Goal: Information Seeking & Learning: Learn about a topic

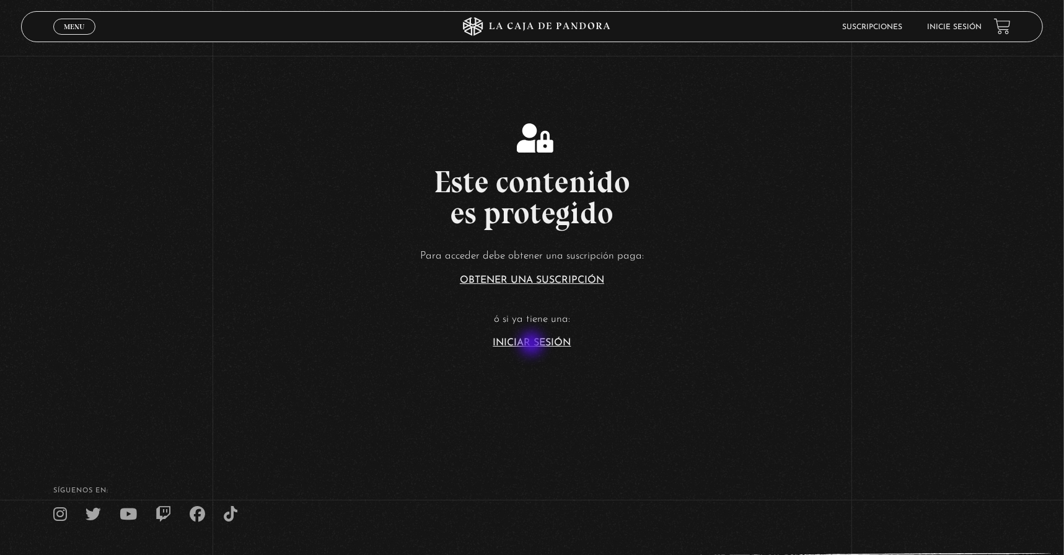
click at [533, 342] on link "Iniciar Sesión" at bounding box center [532, 343] width 78 height 10
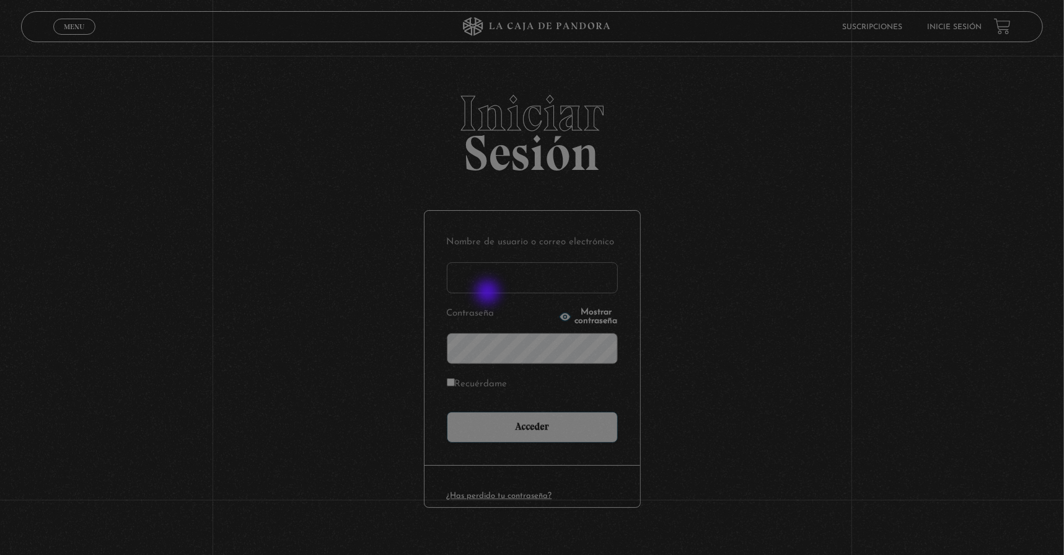
type input "lisbethfelixpaulino"
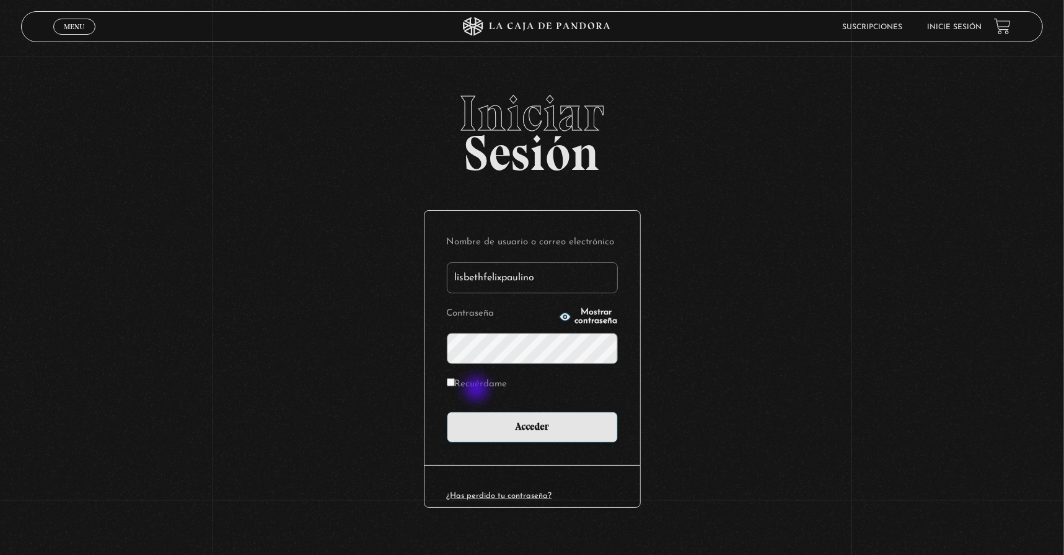
click at [472, 386] on label "Recuérdame" at bounding box center [477, 384] width 61 height 19
click at [455, 386] on input "Recuérdame" at bounding box center [451, 382] width 8 height 8
checkbox input "true"
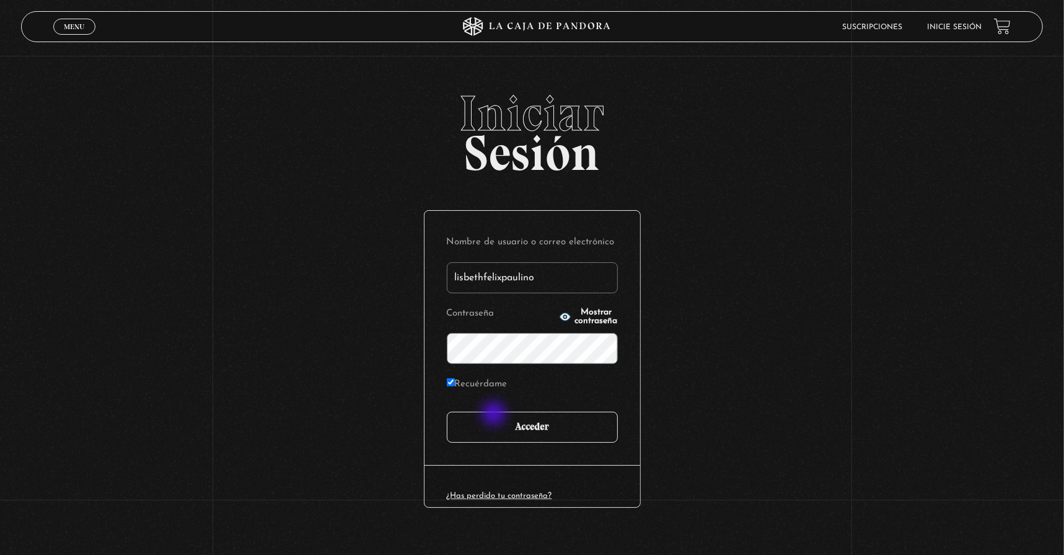
click at [495, 415] on input "Acceder" at bounding box center [532, 427] width 171 height 31
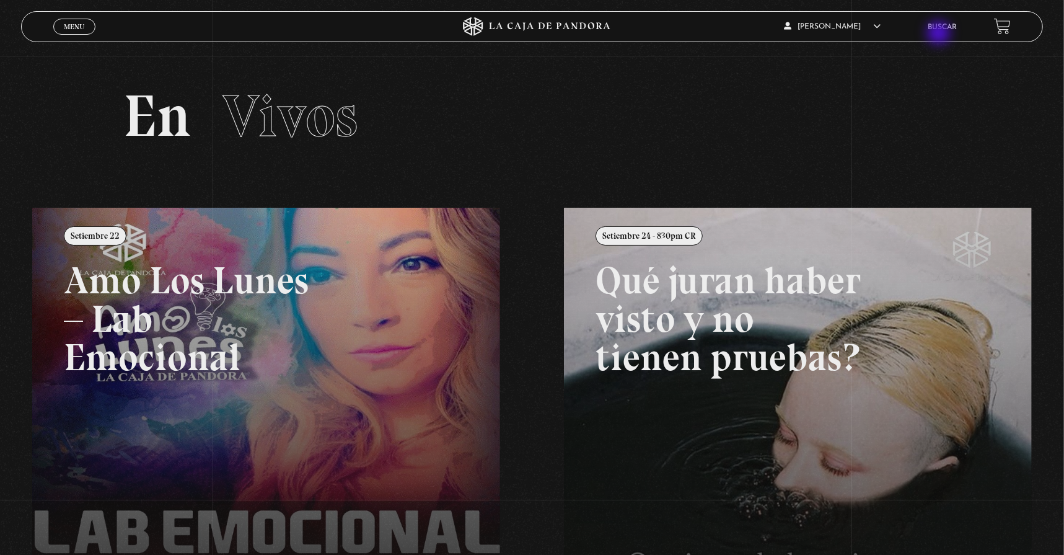
click at [952, 31] on li "Buscar" at bounding box center [942, 26] width 29 height 19
click at [947, 27] on link "Buscar" at bounding box center [942, 27] width 29 height 7
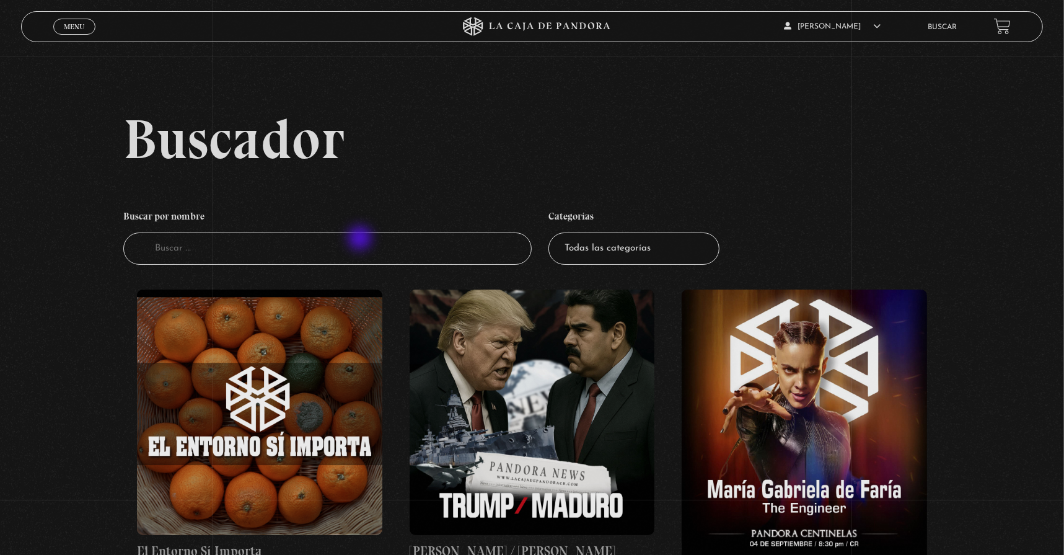
click at [360, 247] on input "Buscador" at bounding box center [327, 248] width 409 height 33
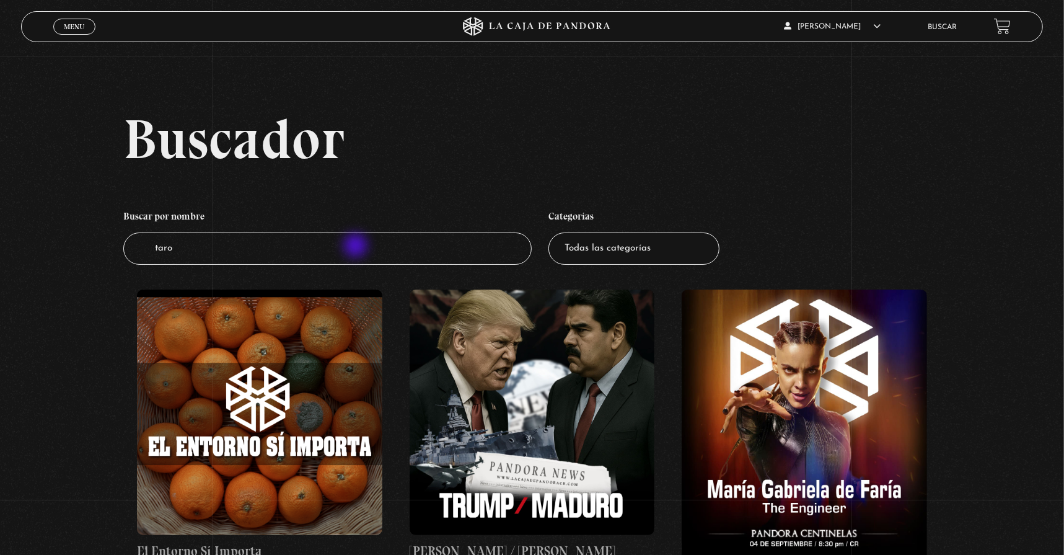
type input "tarot"
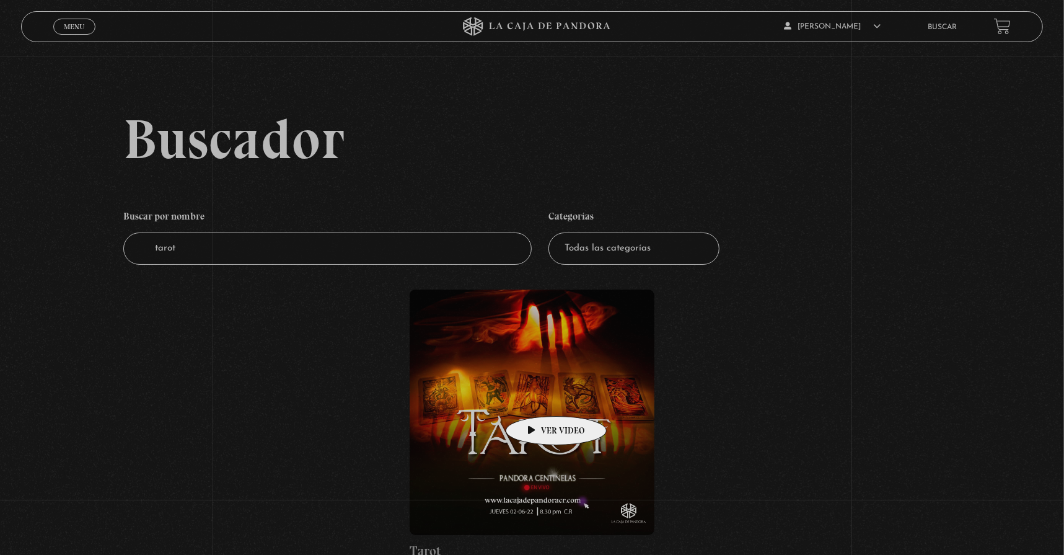
click at [537, 397] on figure at bounding box center [532, 412] width 245 height 245
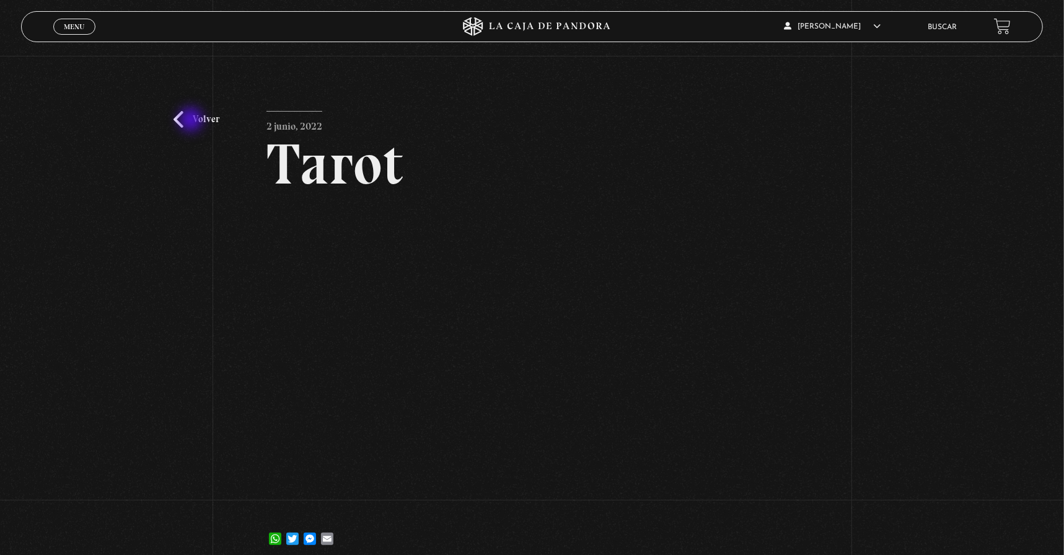
click at [192, 121] on link "Volver" at bounding box center [197, 119] width 46 height 17
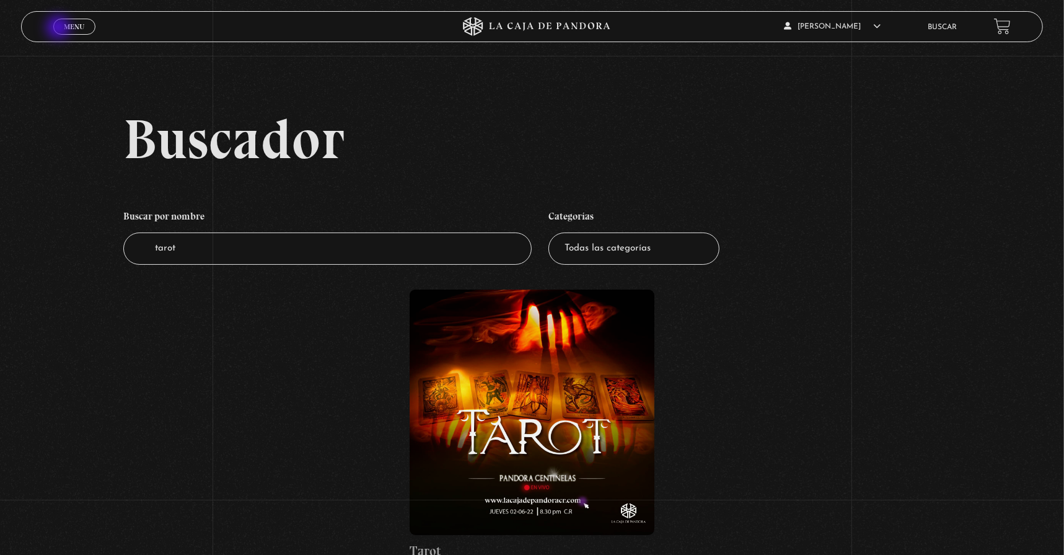
click at [64, 29] on span "Menu" at bounding box center [74, 26] width 20 height 7
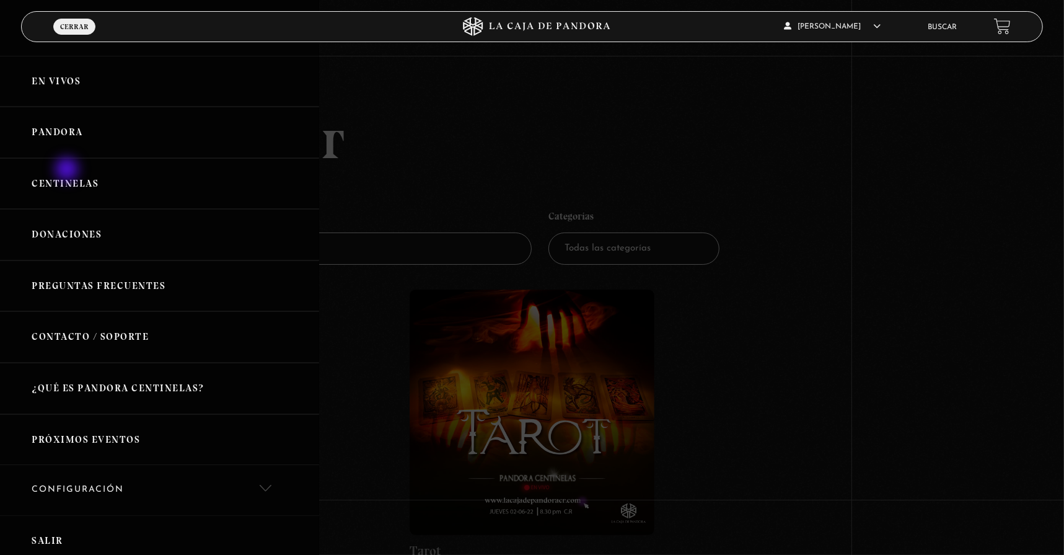
click at [64, 179] on link "Centinelas" at bounding box center [159, 183] width 319 height 51
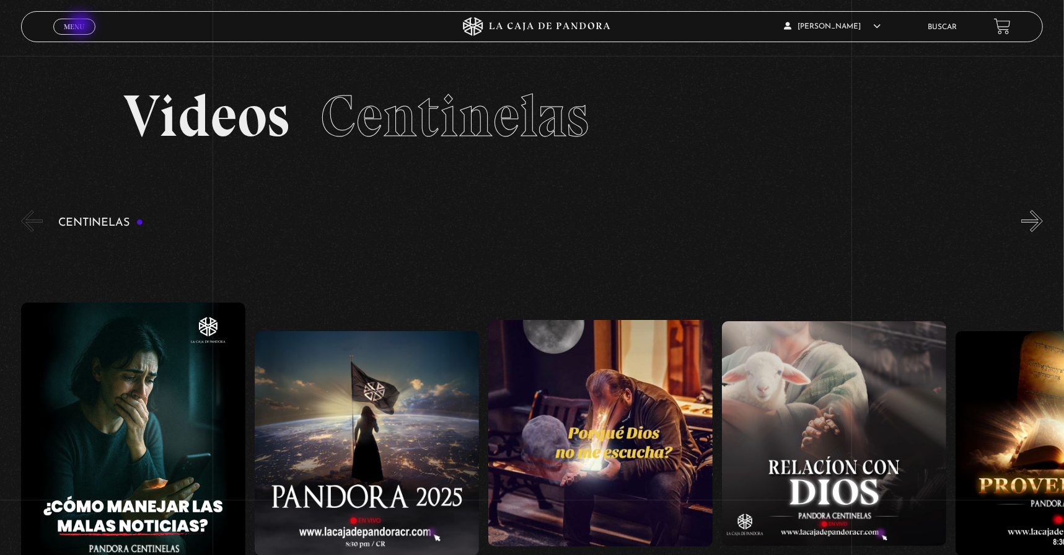
click at [76, 30] on span "Menu" at bounding box center [74, 26] width 20 height 7
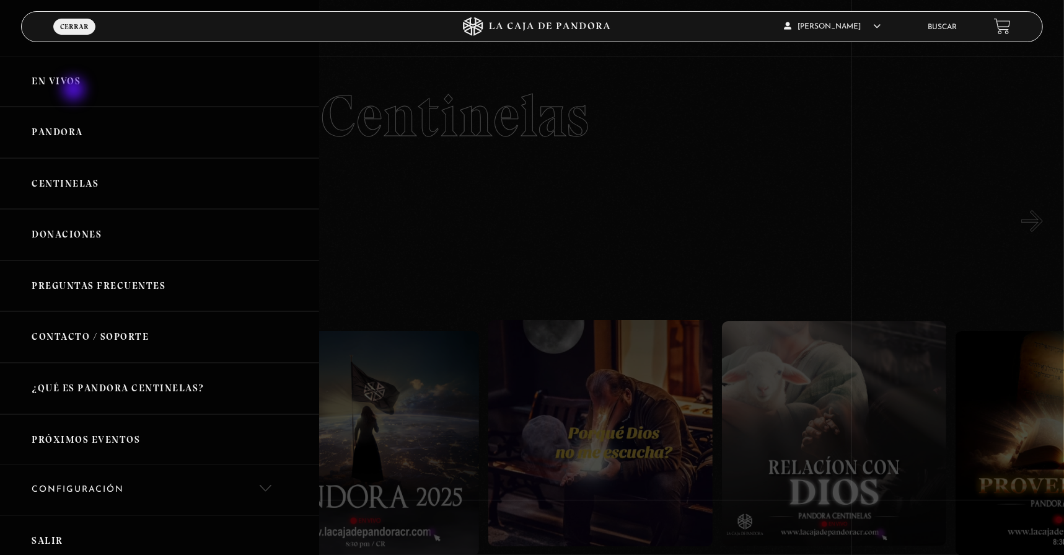
click at [75, 91] on link "En vivos" at bounding box center [159, 81] width 319 height 51
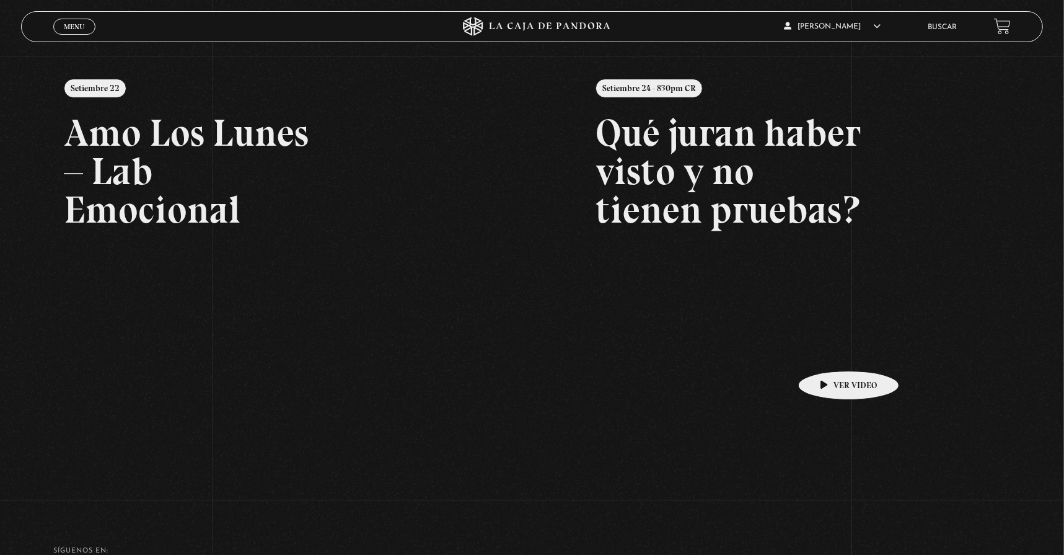
scroll to position [169, 0]
